Goal: Find specific page/section: Find specific page/section

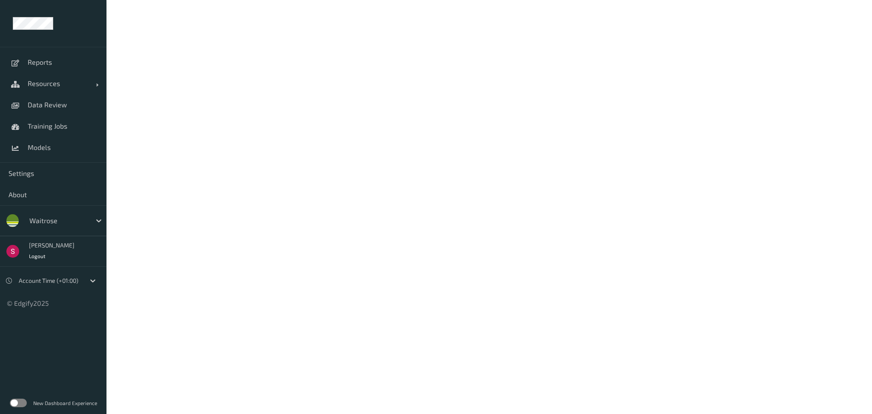
click at [23, 401] on label at bounding box center [18, 403] width 17 height 9
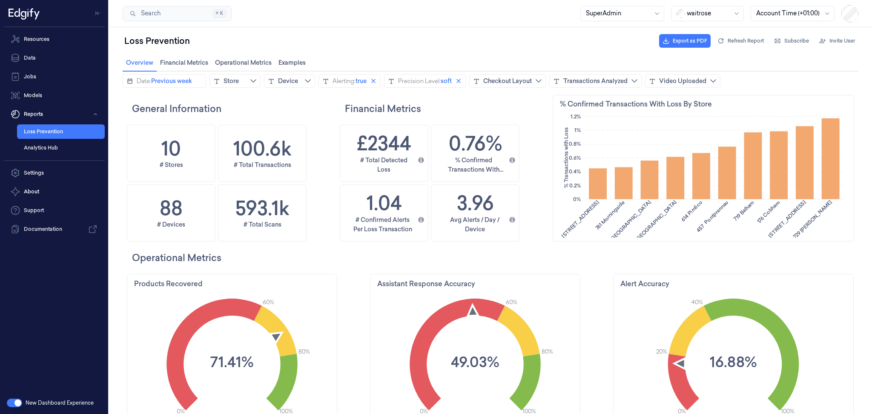
scroll to position [227, 302]
